Goal: Information Seeking & Learning: Learn about a topic

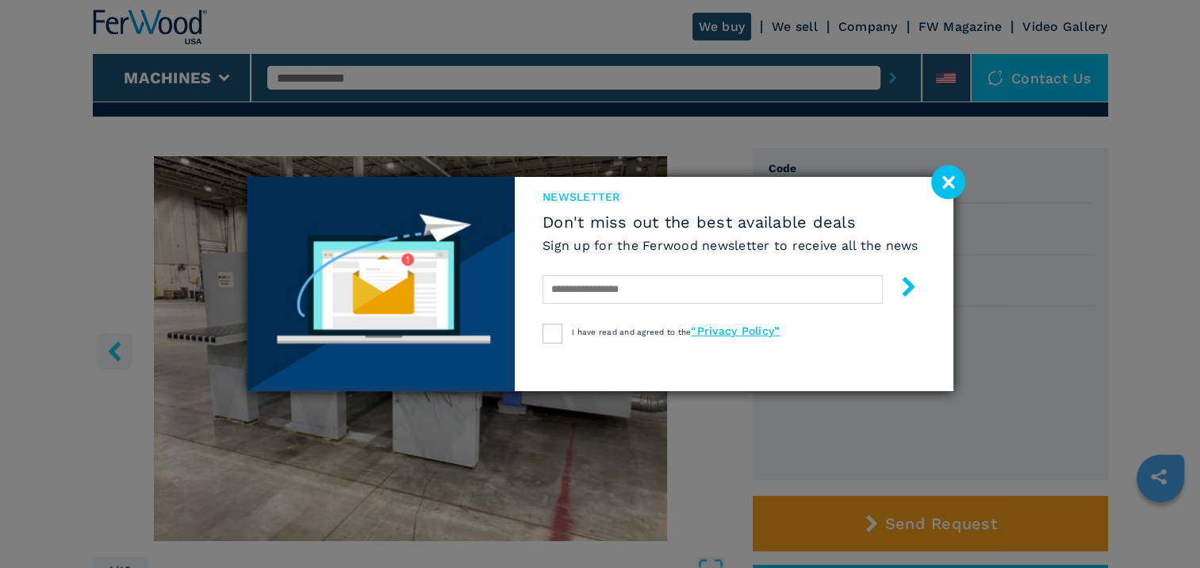
click at [955, 181] on image at bounding box center [948, 182] width 34 height 34
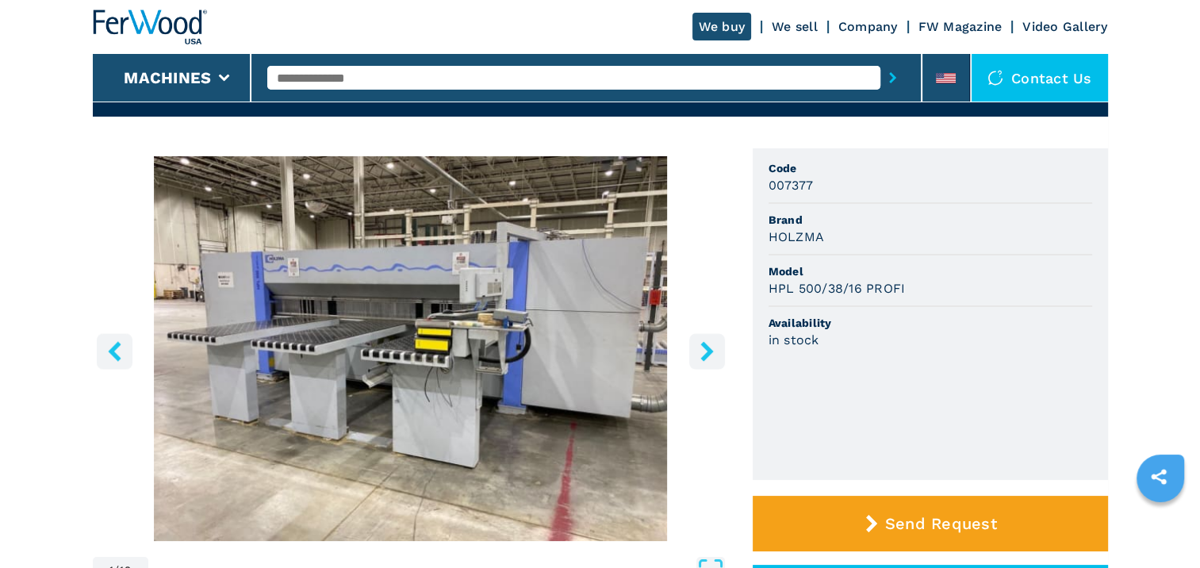
click at [712, 348] on icon "right-button" at bounding box center [707, 351] width 20 height 20
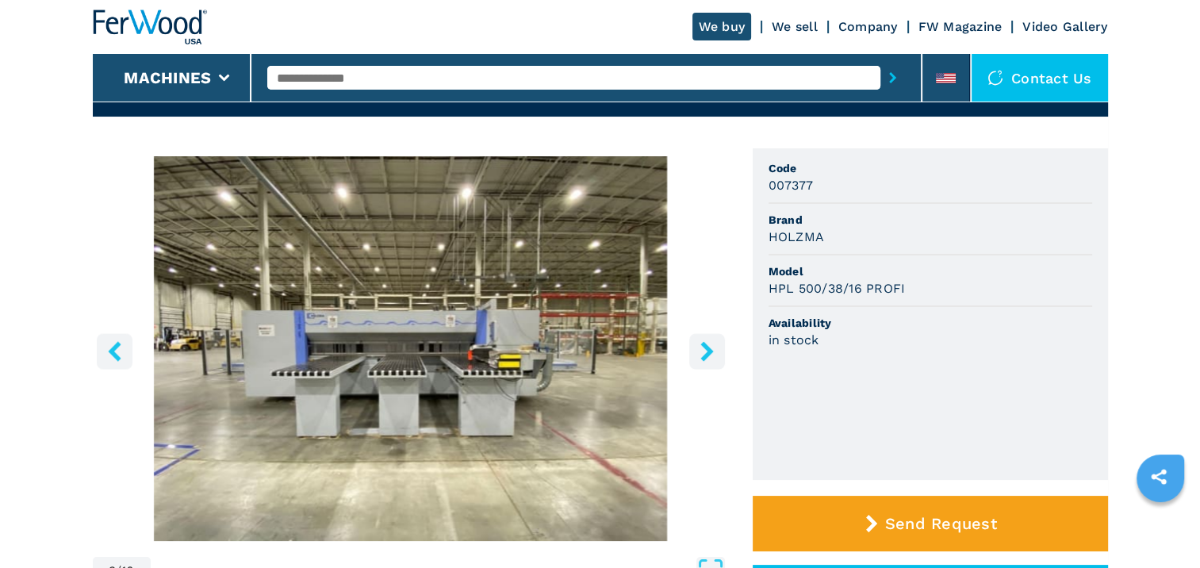
click at [712, 348] on icon "right-button" at bounding box center [707, 351] width 20 height 20
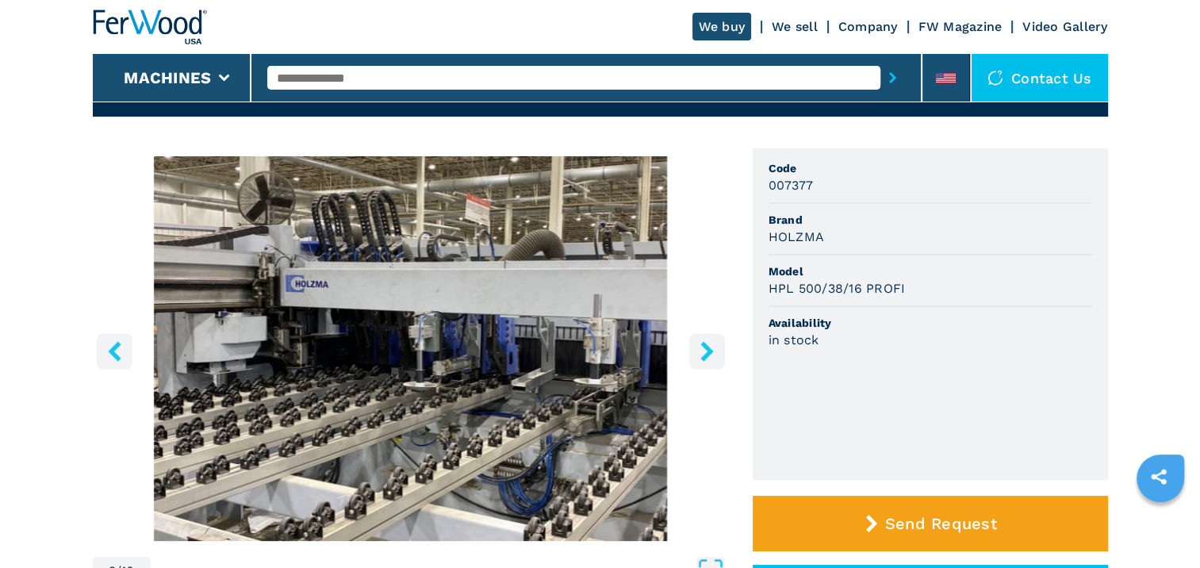
click at [712, 348] on icon "right-button" at bounding box center [707, 351] width 20 height 20
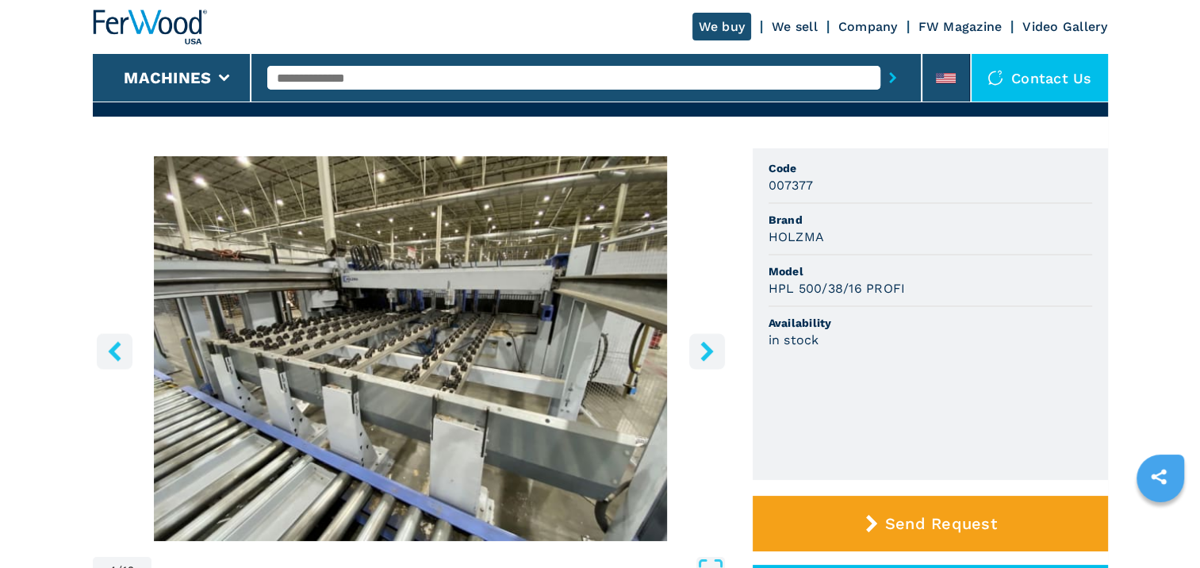
click at [712, 348] on icon "right-button" at bounding box center [707, 351] width 20 height 20
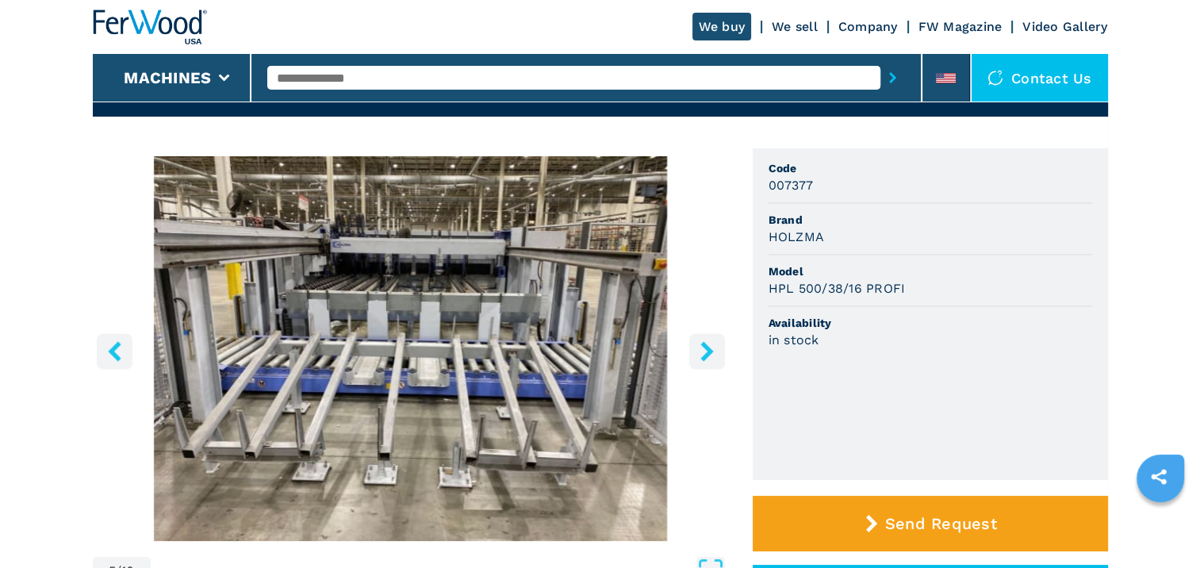
click at [712, 348] on icon "right-button" at bounding box center [707, 351] width 20 height 20
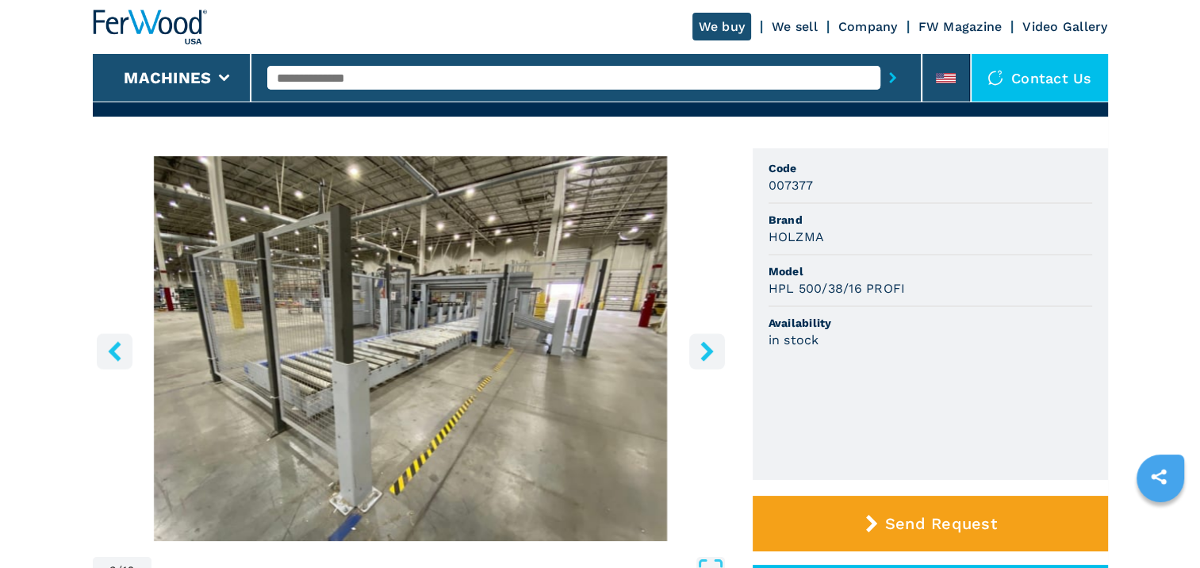
click at [712, 348] on icon "right-button" at bounding box center [707, 351] width 20 height 20
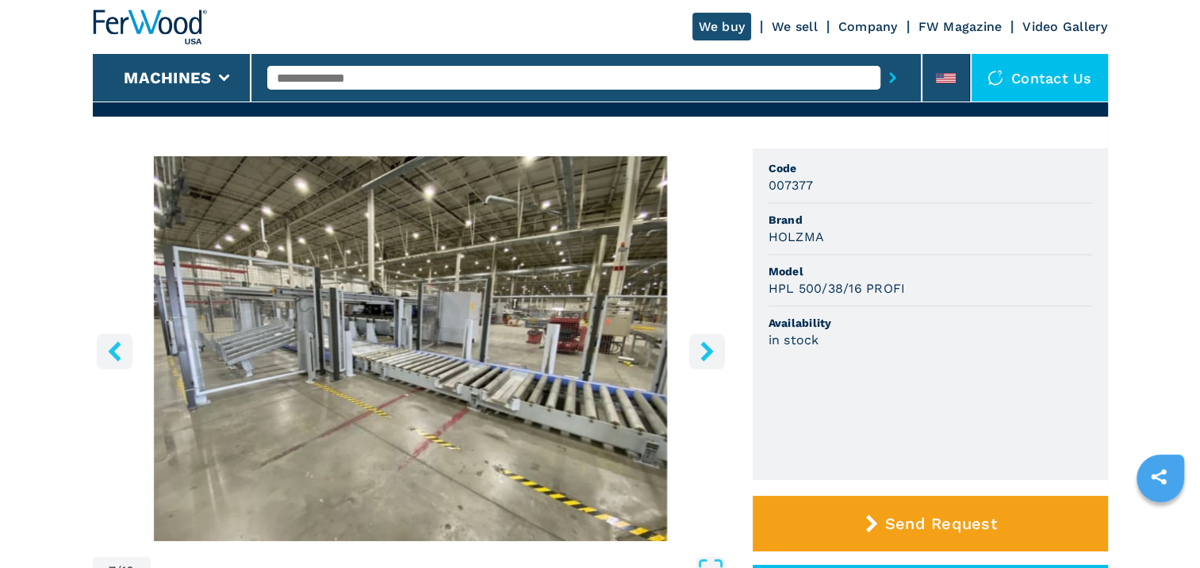
click at [712, 348] on icon "right-button" at bounding box center [707, 351] width 20 height 20
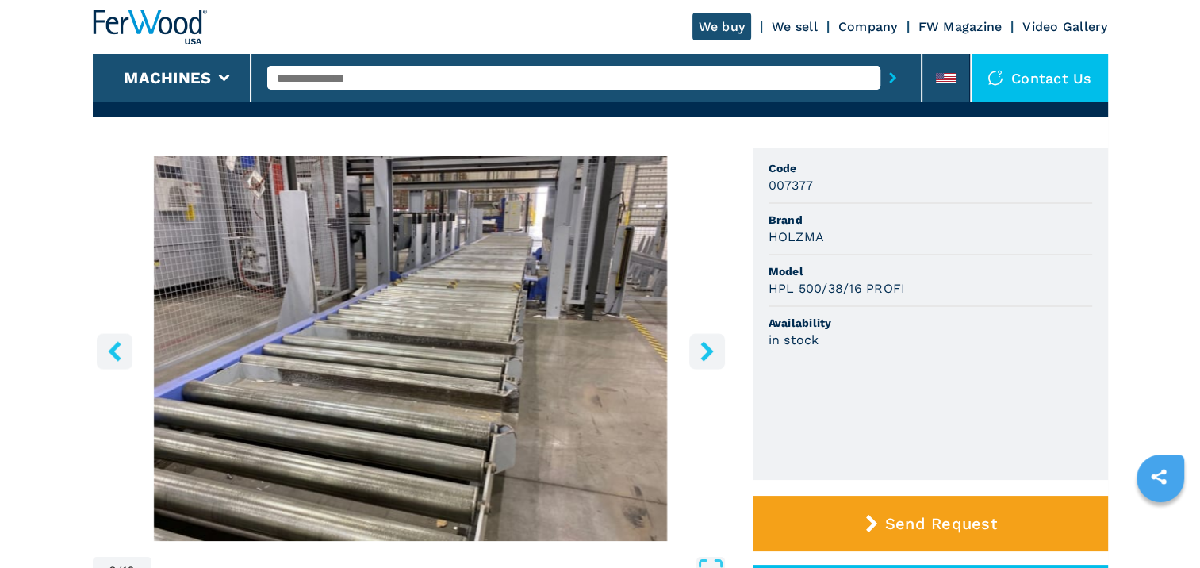
click at [712, 348] on icon "right-button" at bounding box center [707, 351] width 20 height 20
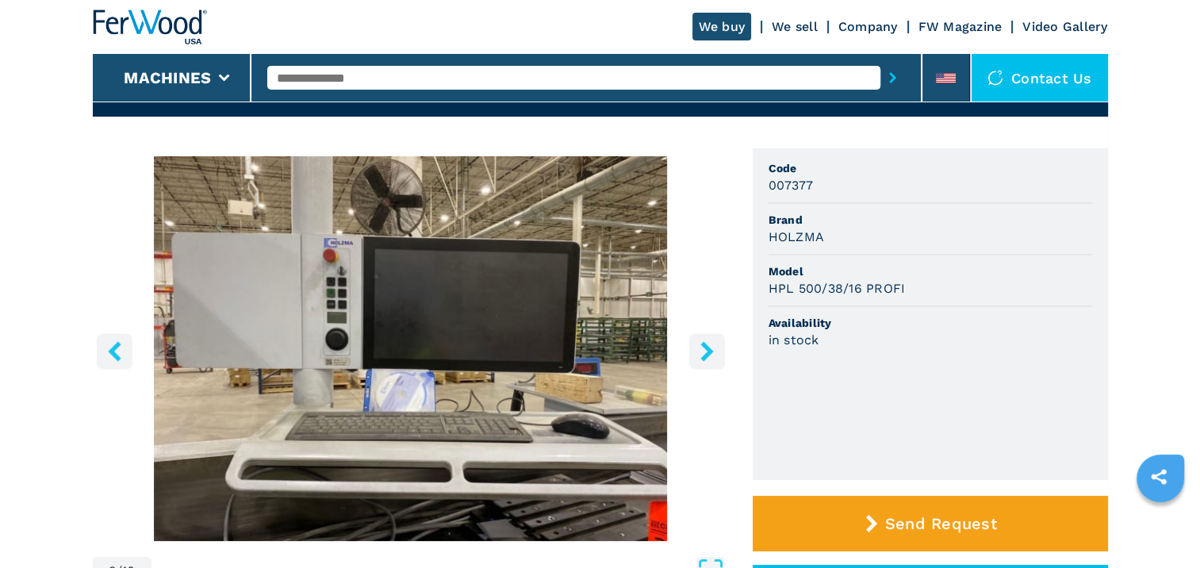
click at [708, 347] on icon "right-button" at bounding box center [707, 351] width 13 height 20
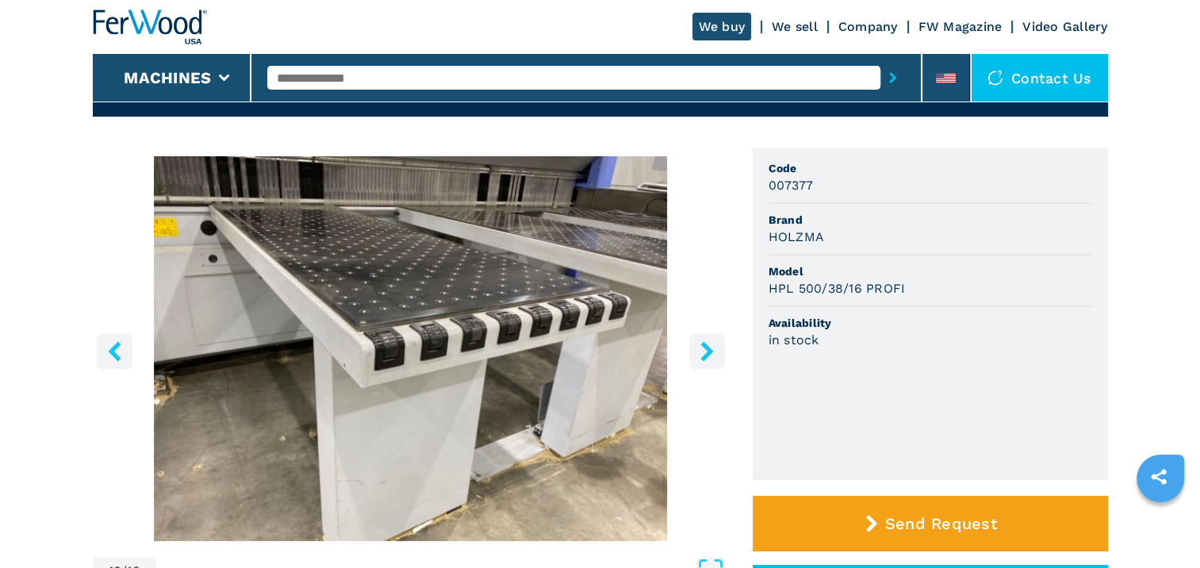
click at [708, 347] on icon "right-button" at bounding box center [707, 351] width 13 height 20
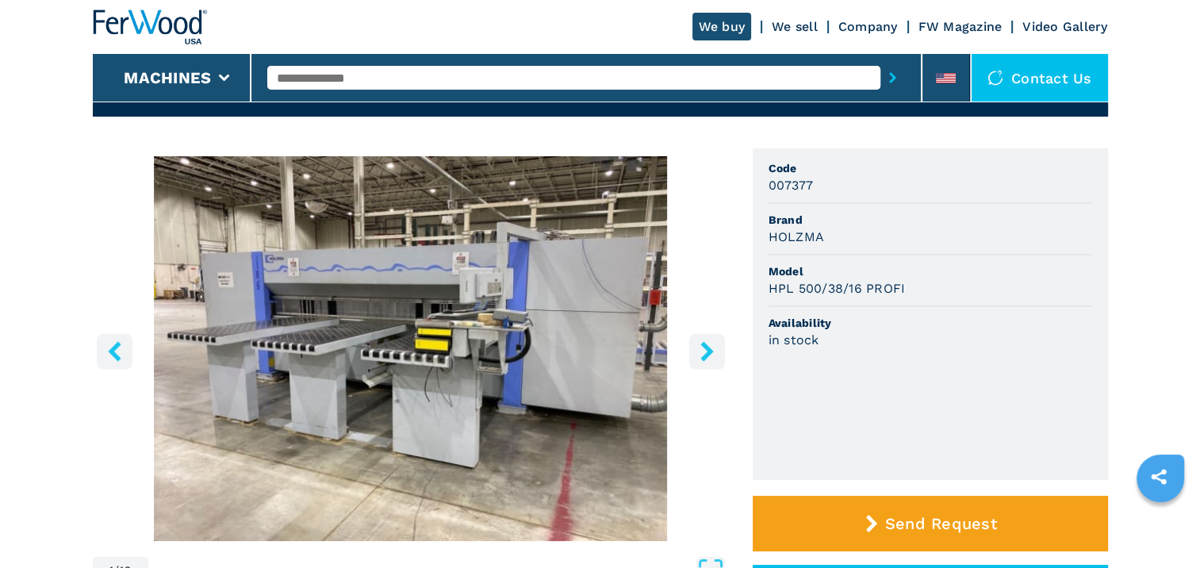
click at [708, 347] on icon "right-button" at bounding box center [707, 351] width 13 height 20
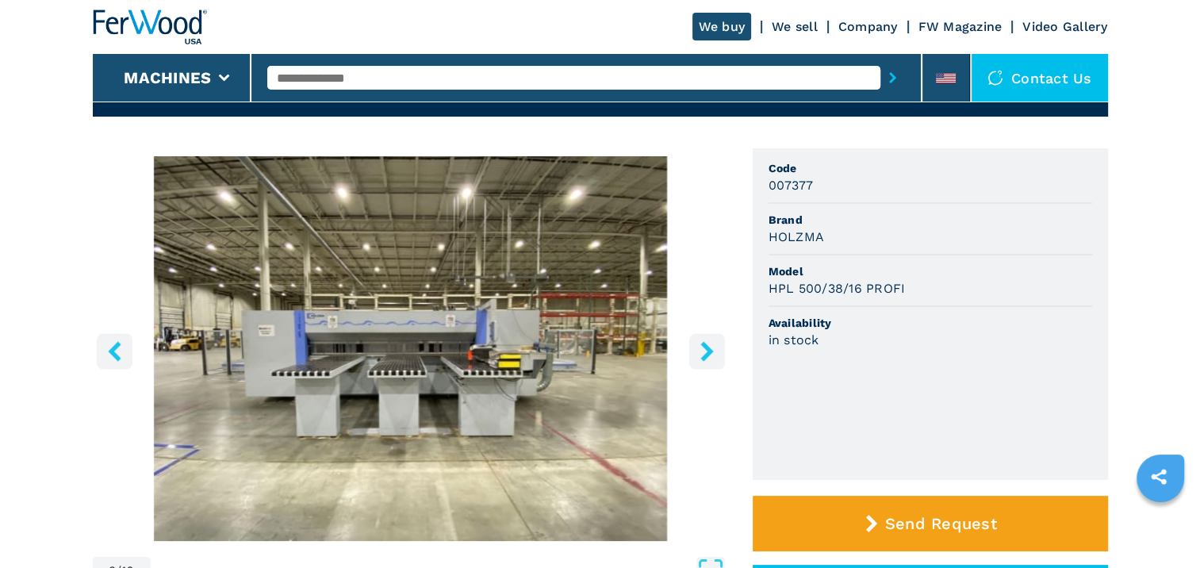
click at [708, 347] on icon "right-button" at bounding box center [707, 351] width 13 height 20
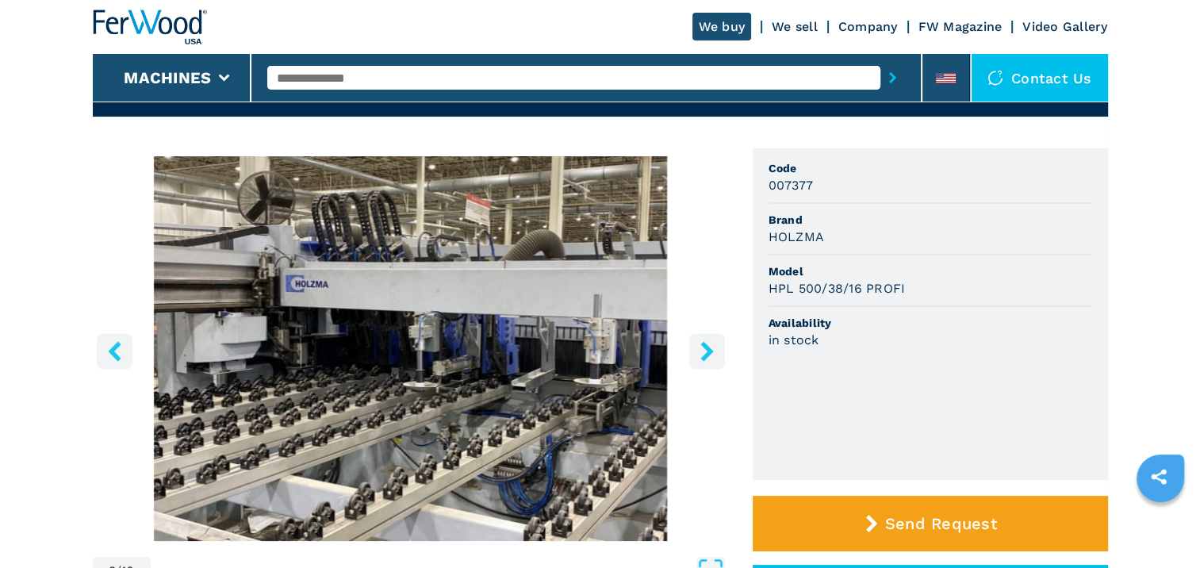
click at [708, 347] on icon "right-button" at bounding box center [707, 351] width 13 height 20
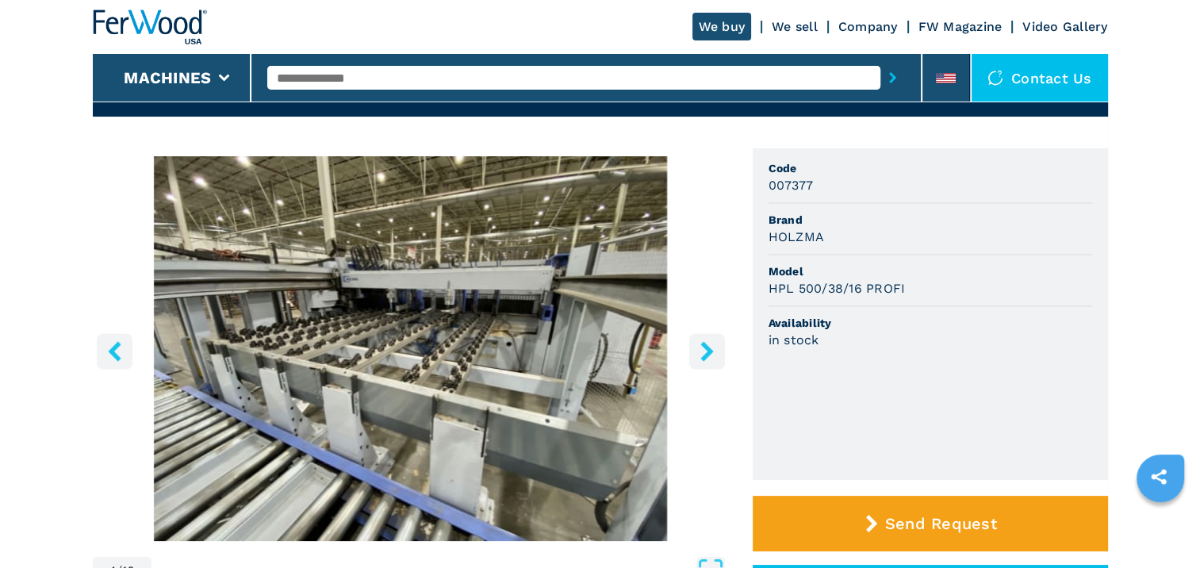
click at [708, 347] on icon "right-button" at bounding box center [707, 351] width 13 height 20
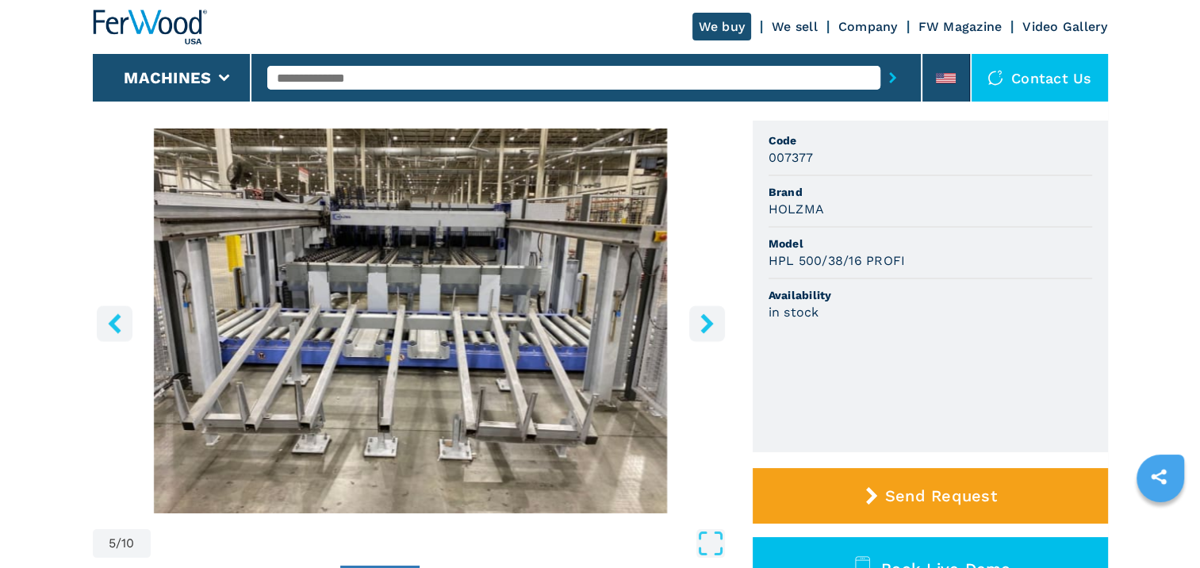
scroll to position [130, 0]
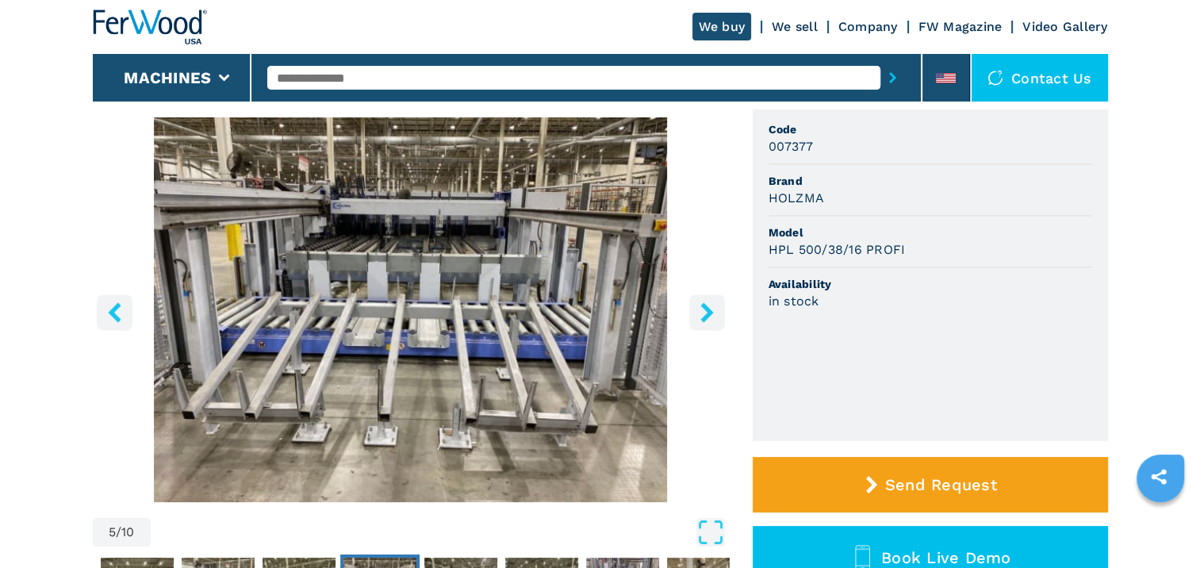
click at [701, 317] on icon "right-button" at bounding box center [707, 312] width 20 height 20
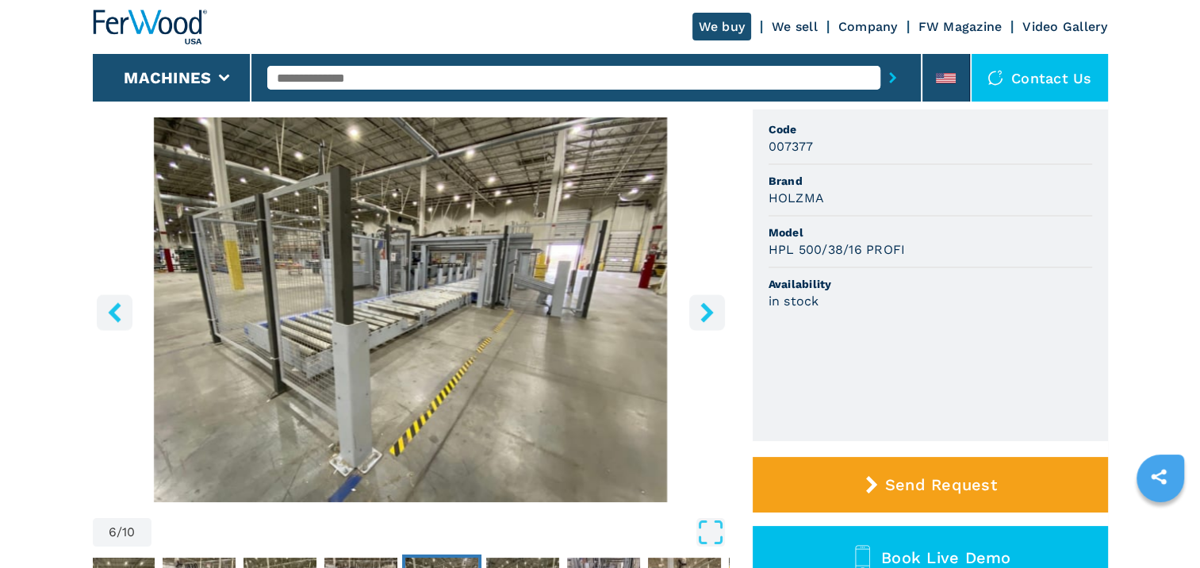
click at [701, 317] on icon "right-button" at bounding box center [707, 312] width 20 height 20
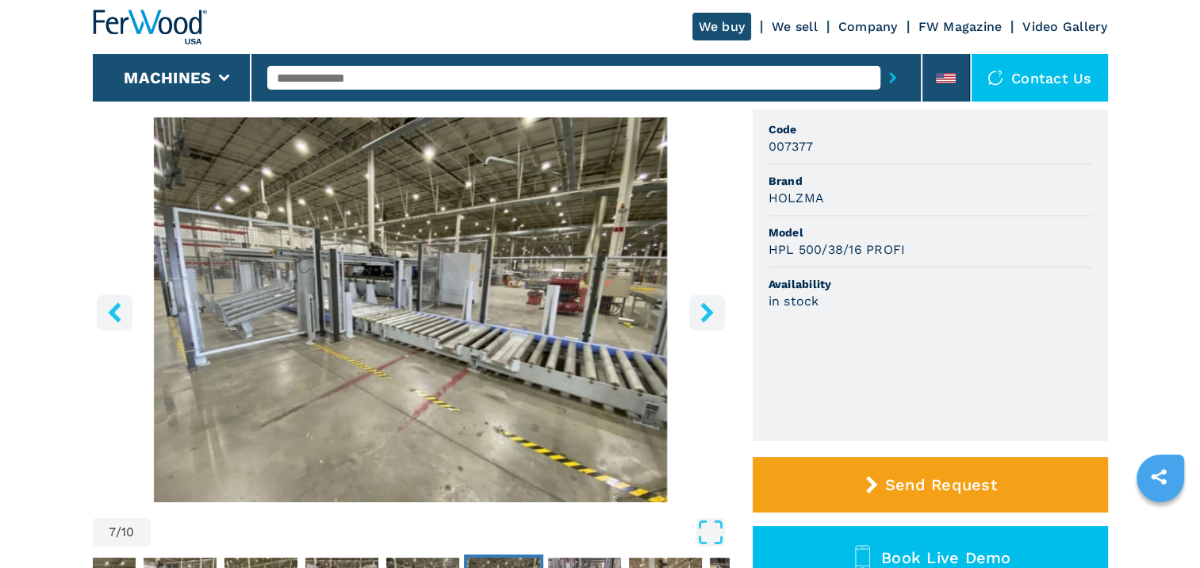
click at [701, 317] on icon "right-button" at bounding box center [707, 312] width 20 height 20
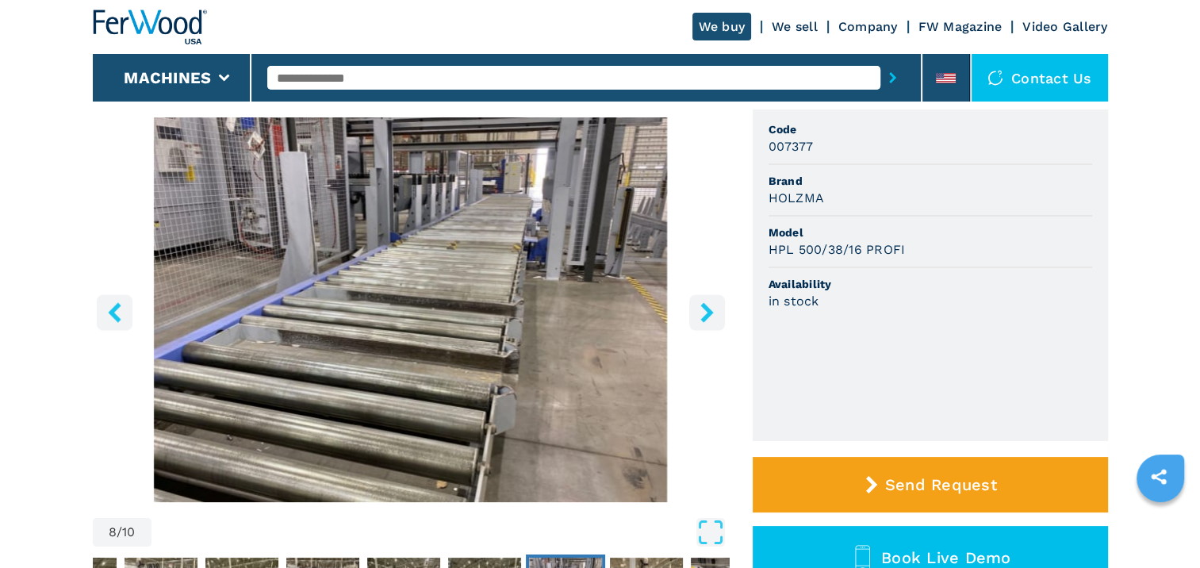
click at [701, 317] on icon "right-button" at bounding box center [707, 312] width 20 height 20
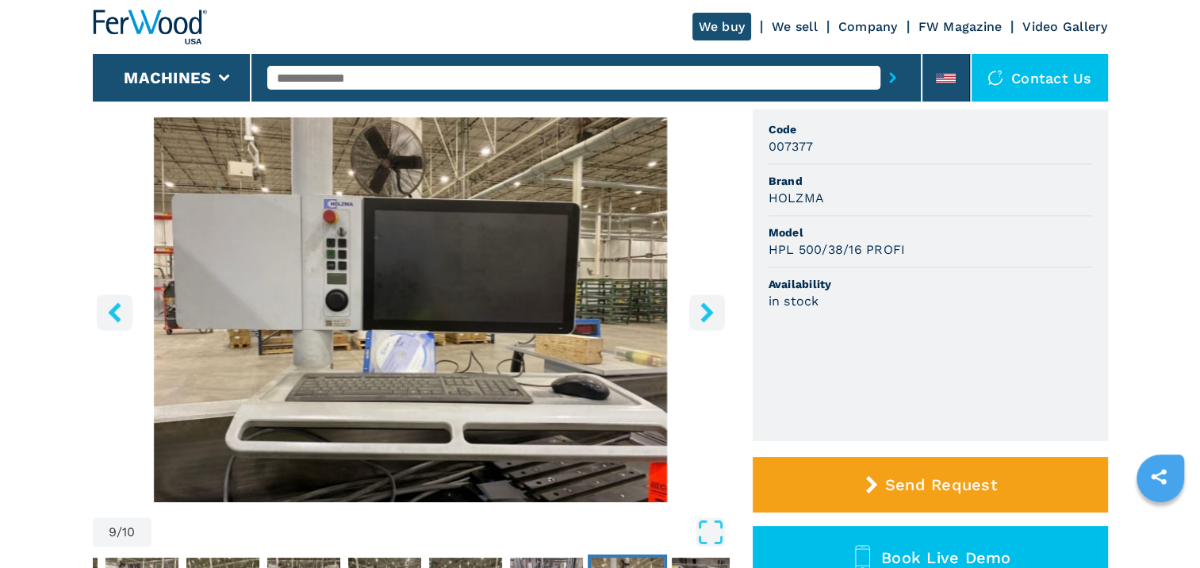
click at [701, 317] on icon "right-button" at bounding box center [707, 312] width 20 height 20
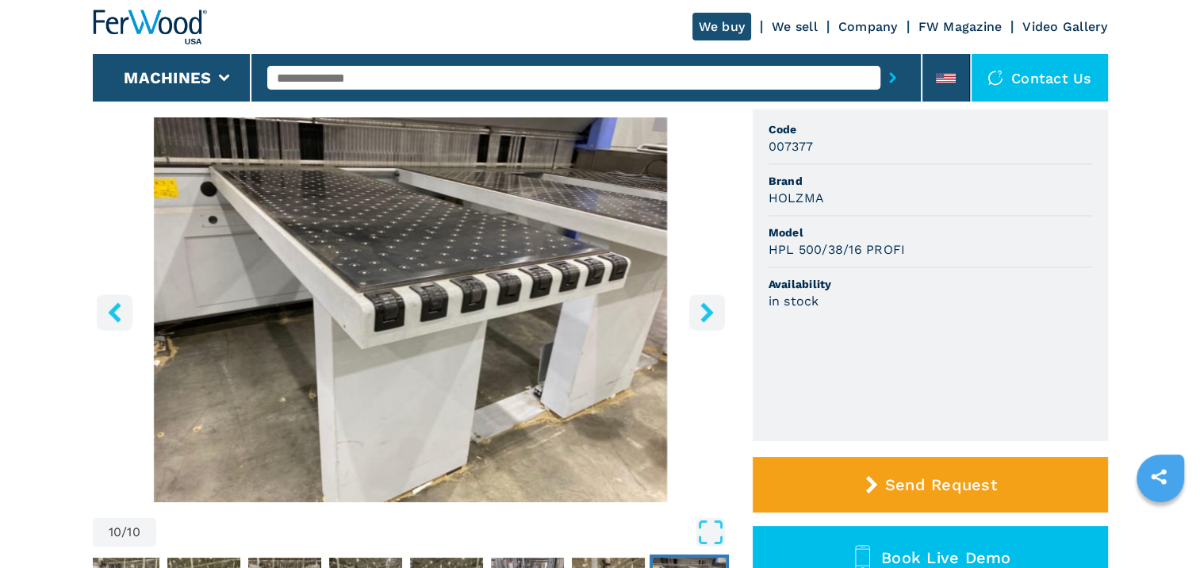
click at [708, 323] on button "right-button" at bounding box center [707, 312] width 36 height 36
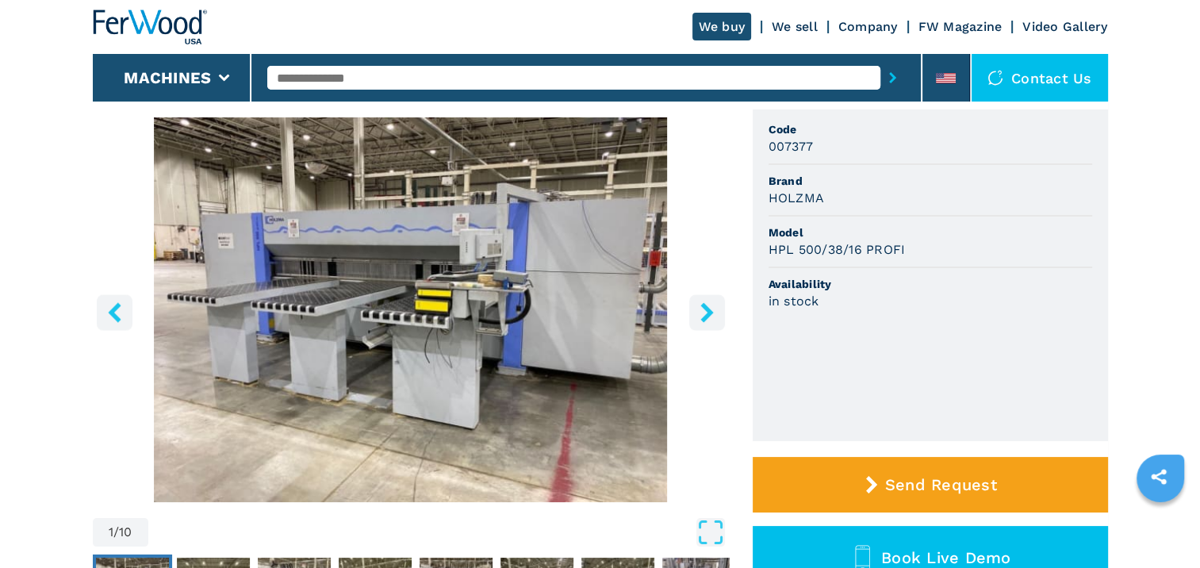
click at [708, 323] on button "right-button" at bounding box center [707, 312] width 36 height 36
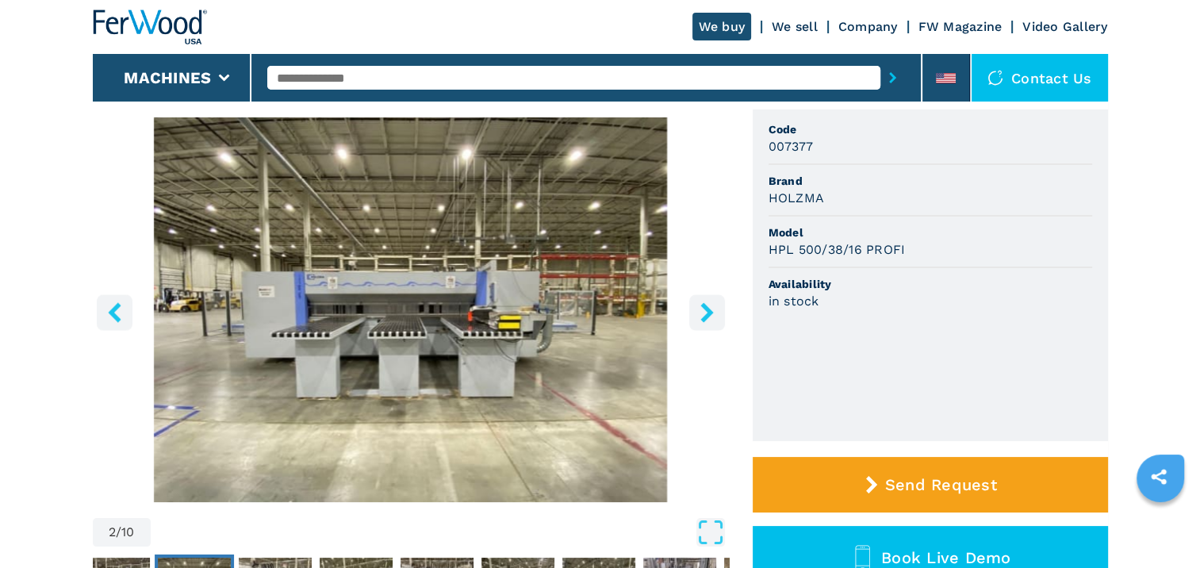
click at [708, 323] on button "right-button" at bounding box center [707, 312] width 36 height 36
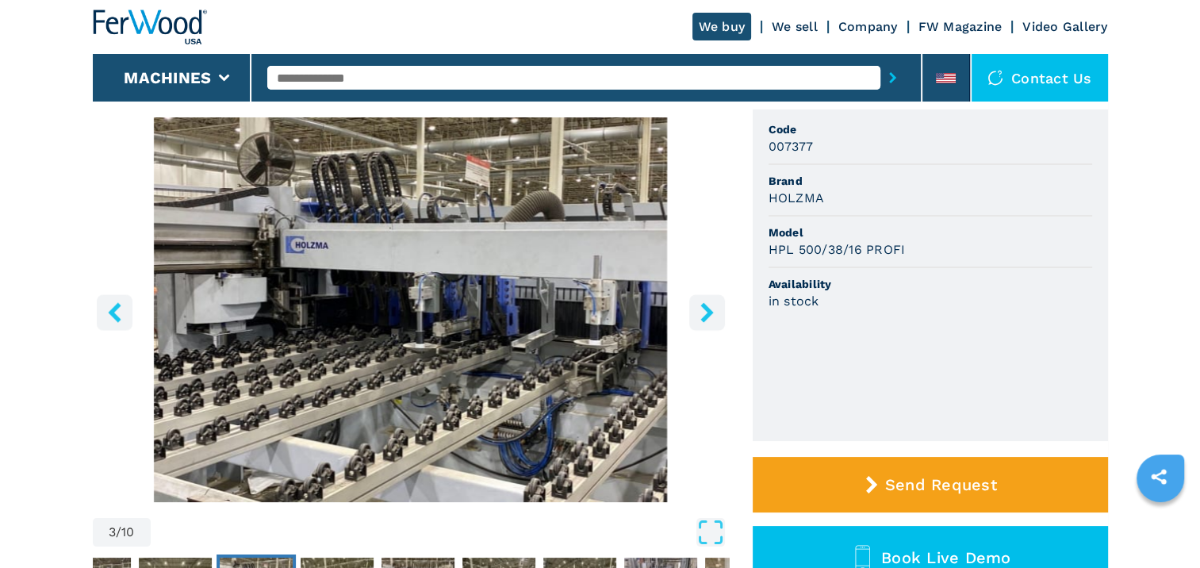
click at [708, 323] on button "right-button" at bounding box center [707, 312] width 36 height 36
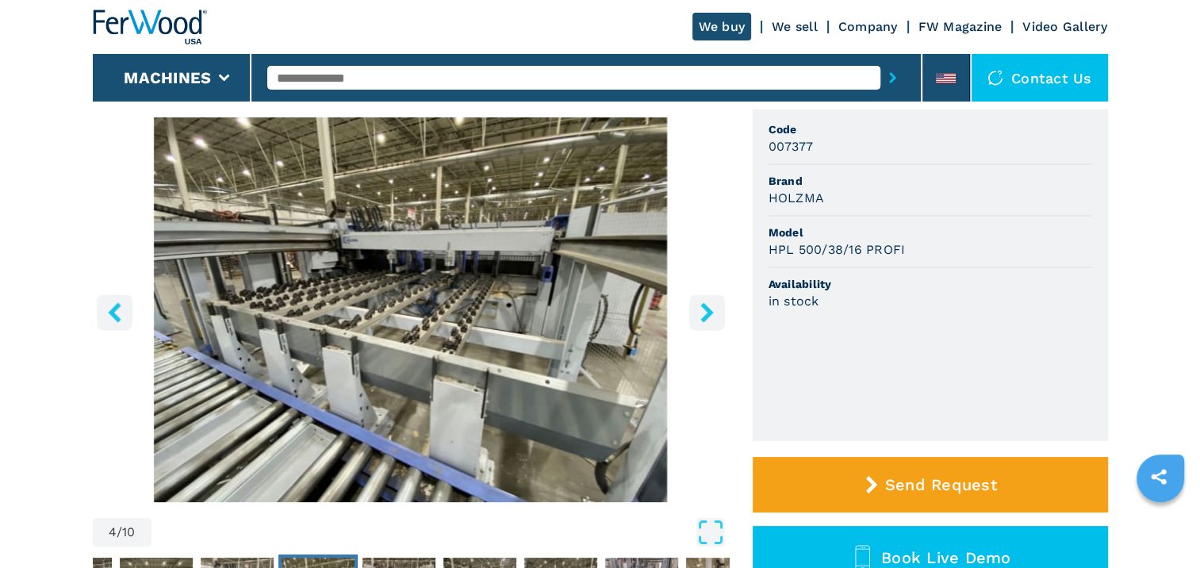
click at [707, 311] on icon "right-button" at bounding box center [707, 312] width 13 height 20
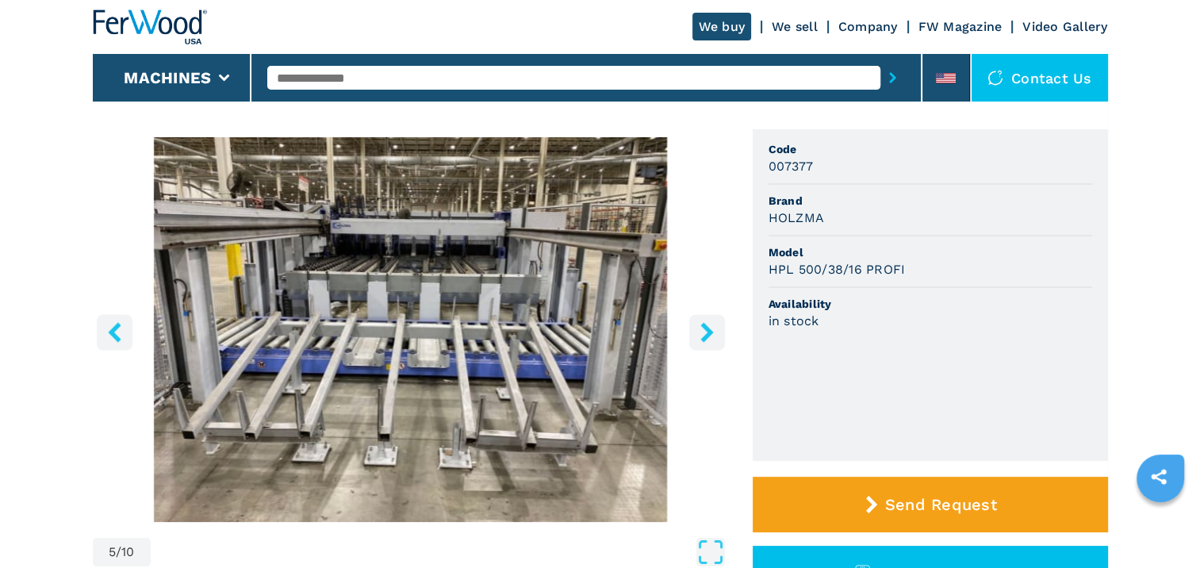
scroll to position [111, 0]
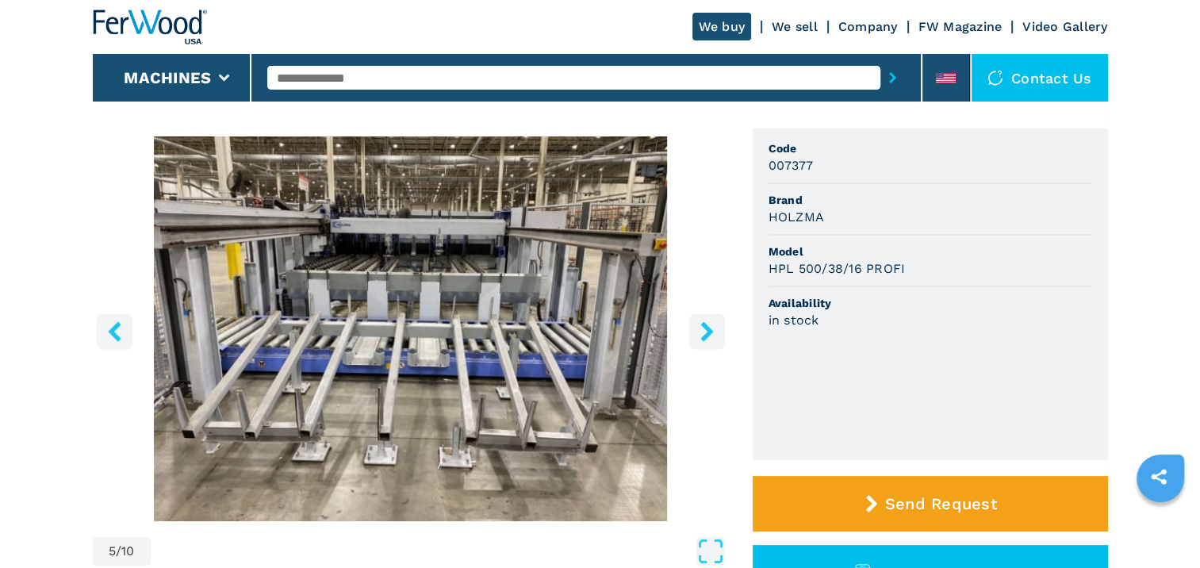
click at [705, 327] on icon "right-button" at bounding box center [707, 331] width 13 height 20
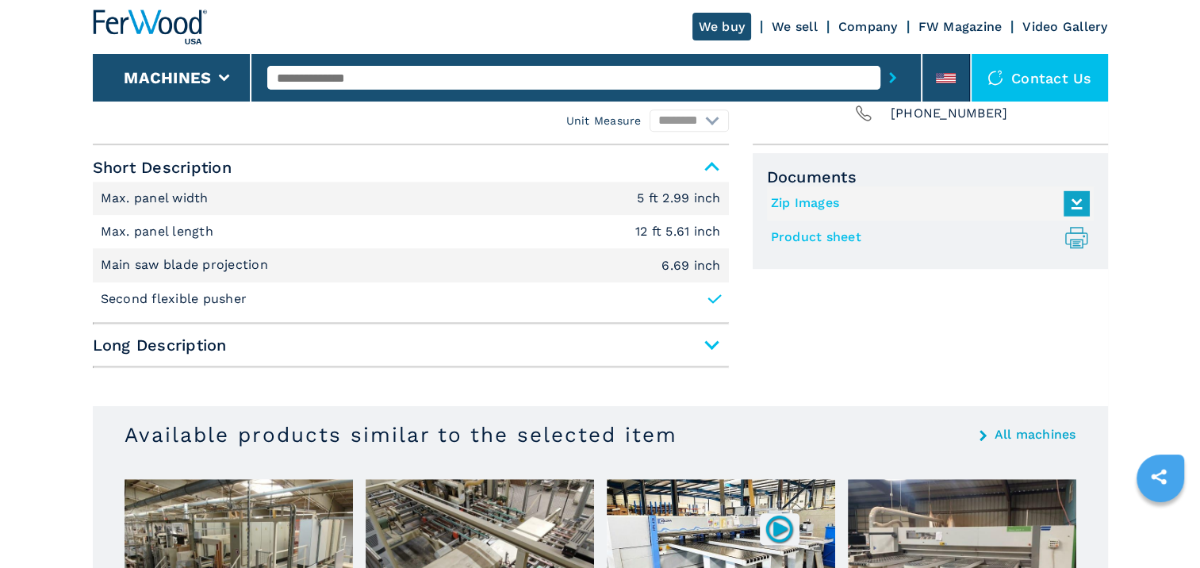
scroll to position [650, 0]
click at [709, 346] on span "Long Description" at bounding box center [411, 346] width 636 height 29
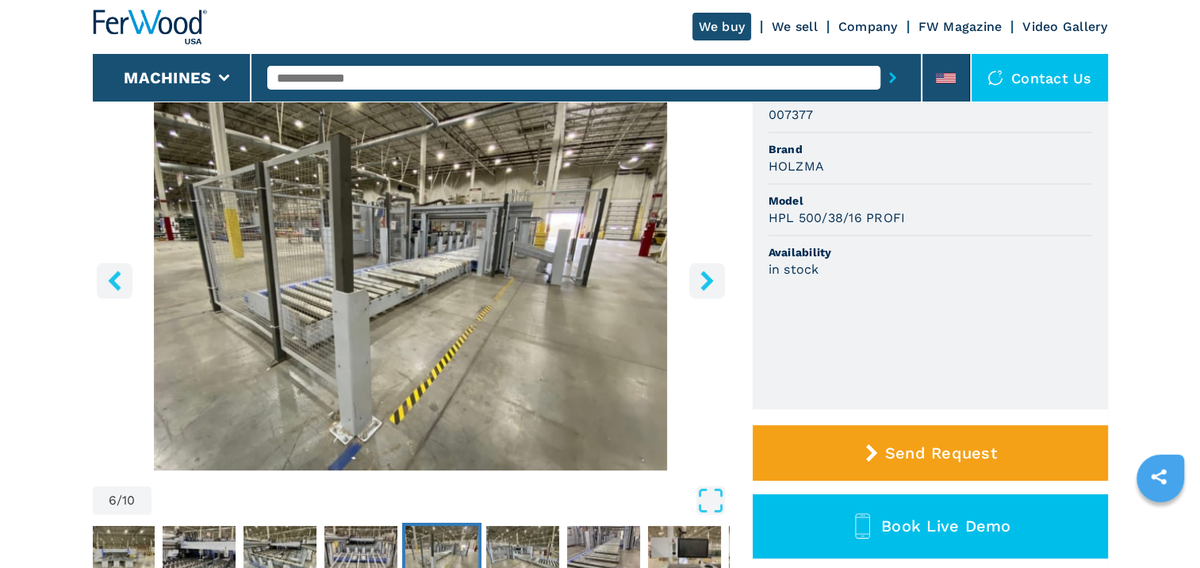
scroll to position [162, 0]
click at [702, 282] on icon "right-button" at bounding box center [707, 281] width 20 height 20
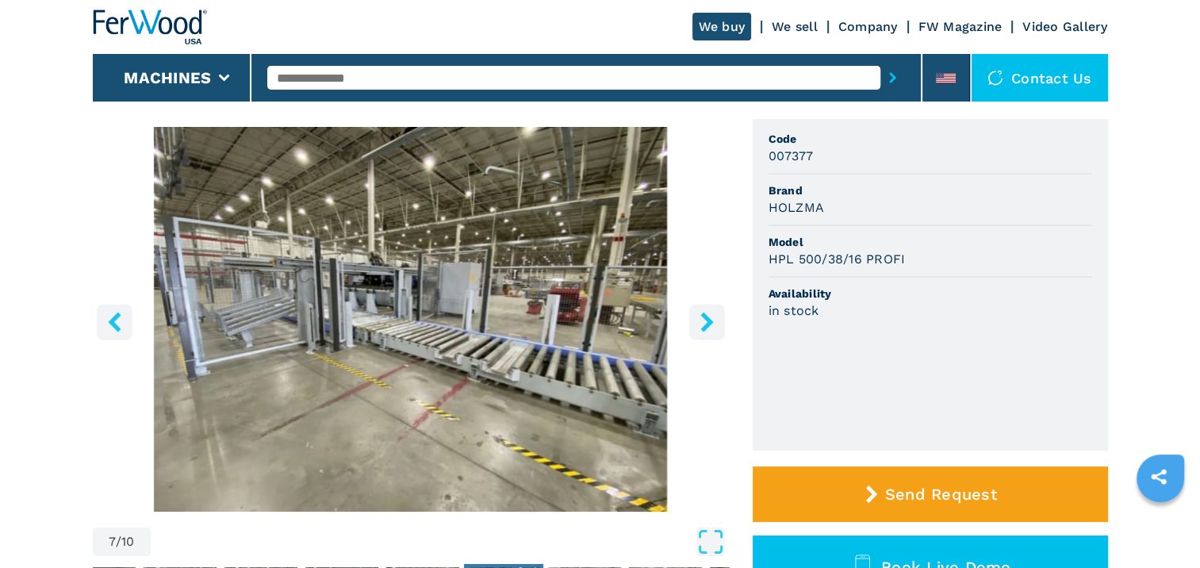
scroll to position [117, 0]
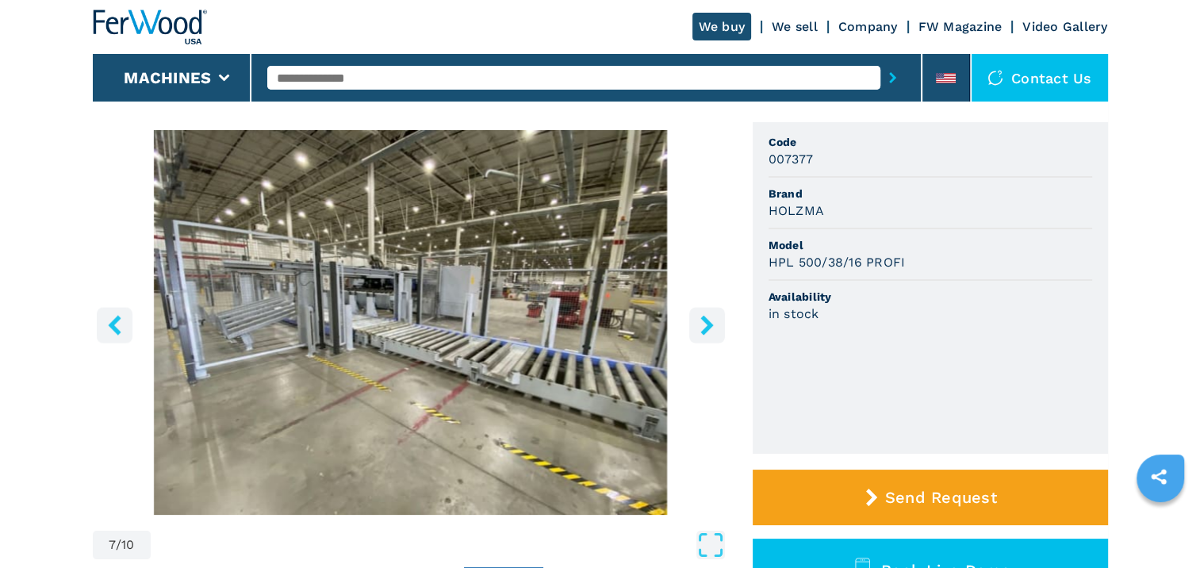
click at [707, 325] on icon "right-button" at bounding box center [707, 325] width 13 height 20
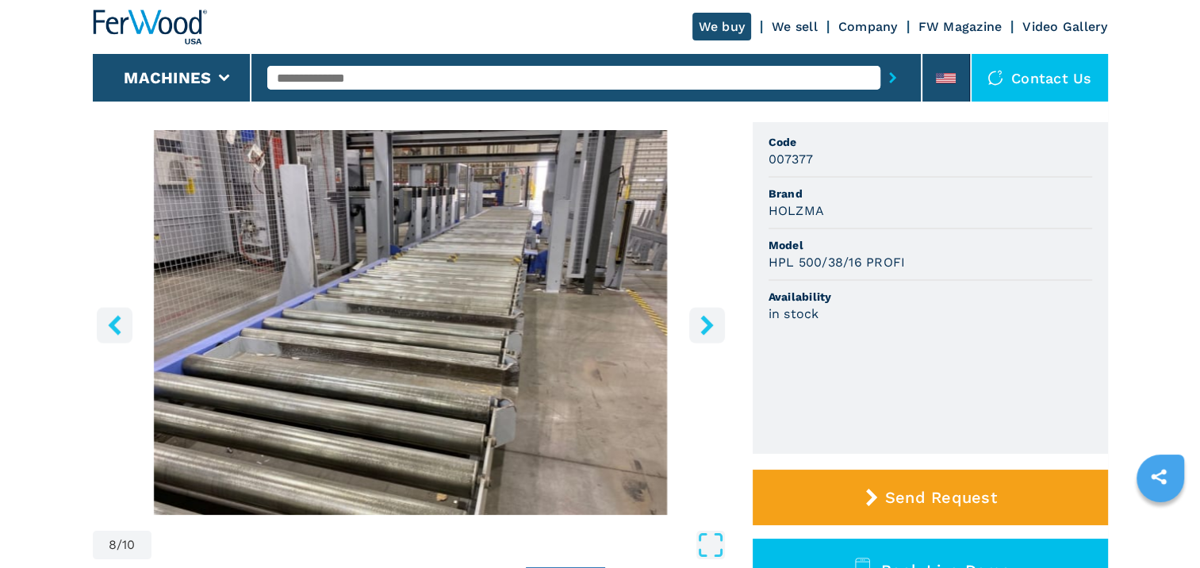
click at [707, 325] on icon "right-button" at bounding box center [707, 325] width 13 height 20
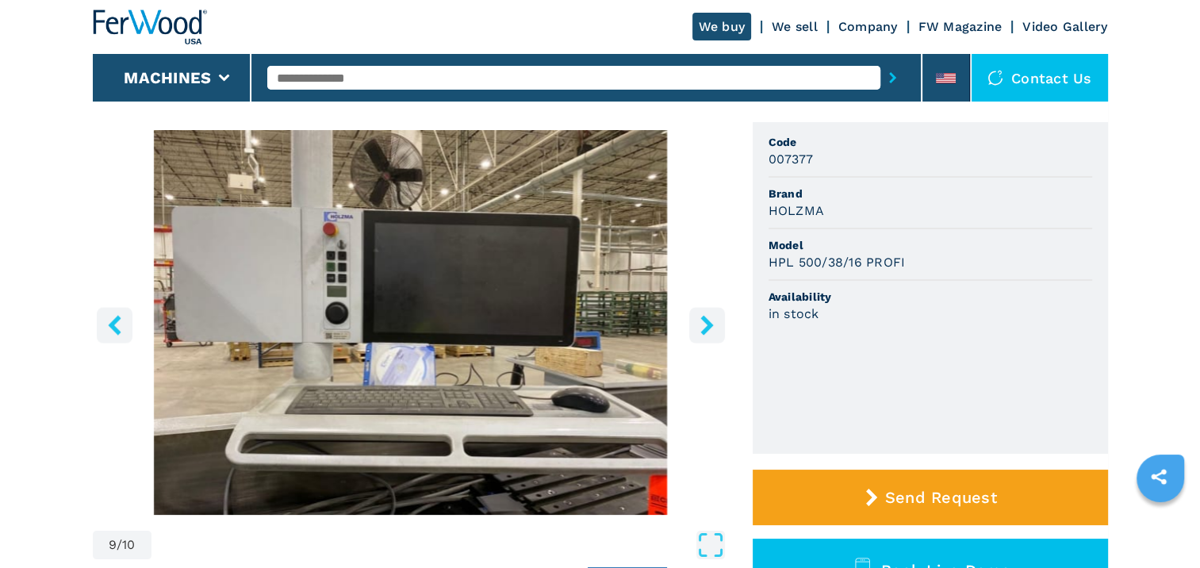
click at [707, 325] on icon "right-button" at bounding box center [707, 325] width 13 height 20
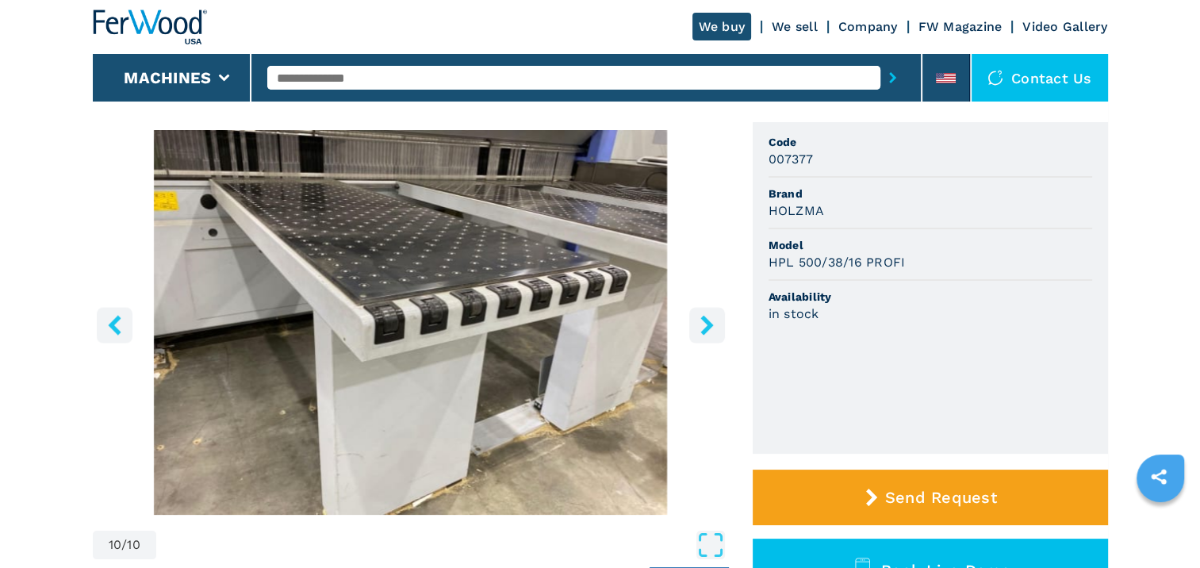
drag, startPoint x: 1120, startPoint y: 303, endPoint x: 1115, endPoint y: 322, distance: 19.6
